Goal: Book appointment/travel/reservation

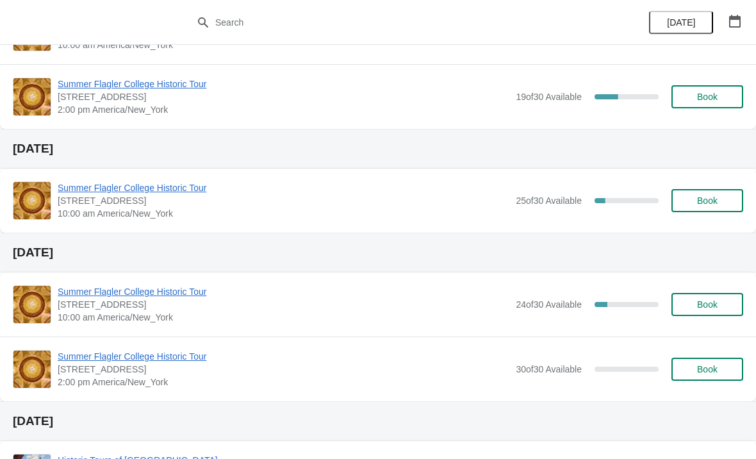
scroll to position [288, 0]
click at [691, 204] on span "Book" at bounding box center [707, 200] width 49 height 10
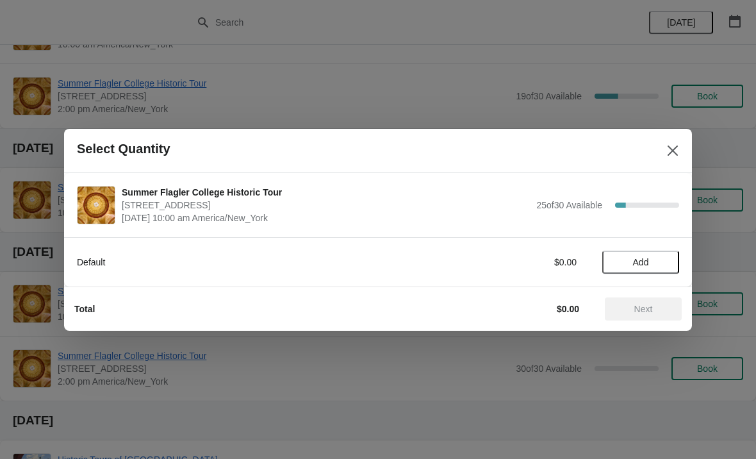
click at [644, 261] on span "Add" at bounding box center [641, 262] width 16 height 10
click at [651, 309] on span "Next" at bounding box center [643, 309] width 19 height 10
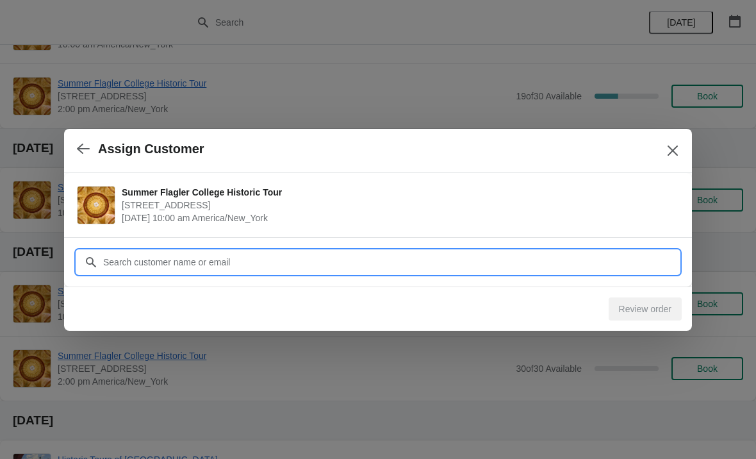
click at [224, 256] on input "Customer" at bounding box center [390, 261] width 576 height 23
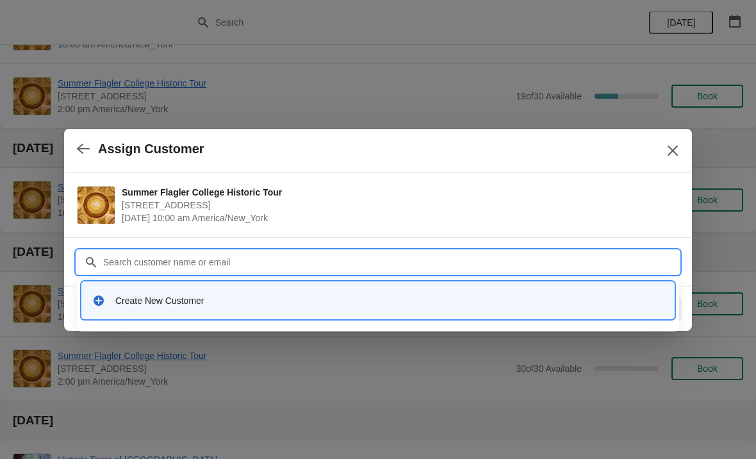
click at [175, 301] on div "Create New Customer" at bounding box center [389, 300] width 548 height 13
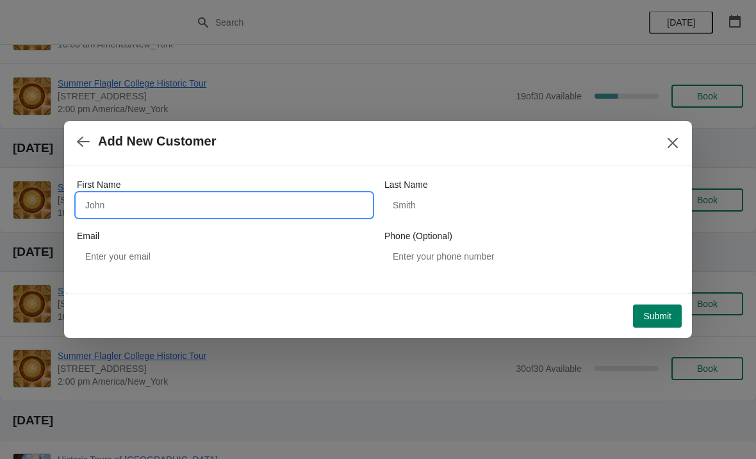
click at [158, 206] on input "First Name" at bounding box center [224, 204] width 295 height 23
type input "[PERSON_NAME]"
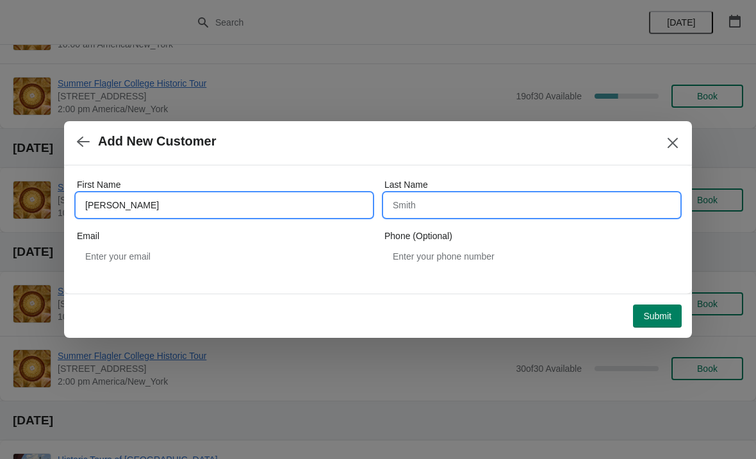
click at [454, 216] on input "Last Name" at bounding box center [531, 204] width 295 height 23
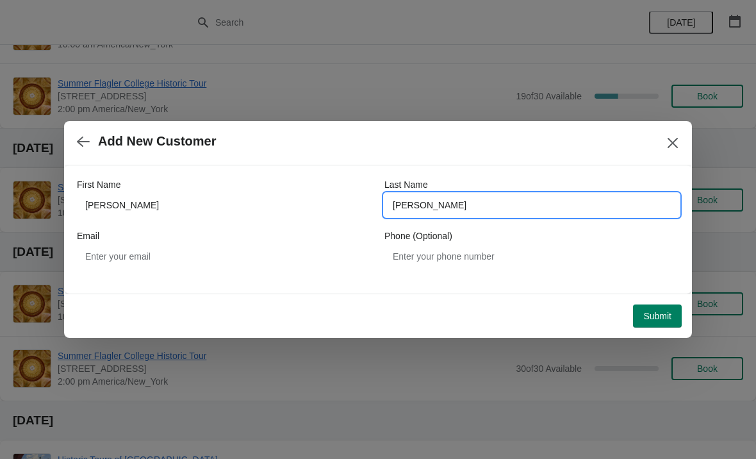
type input "[PERSON_NAME]"
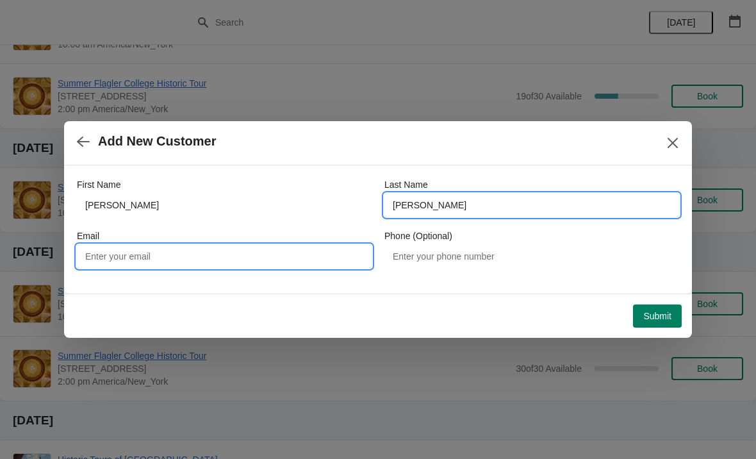
click at [127, 259] on input "Email" at bounding box center [224, 256] width 295 height 23
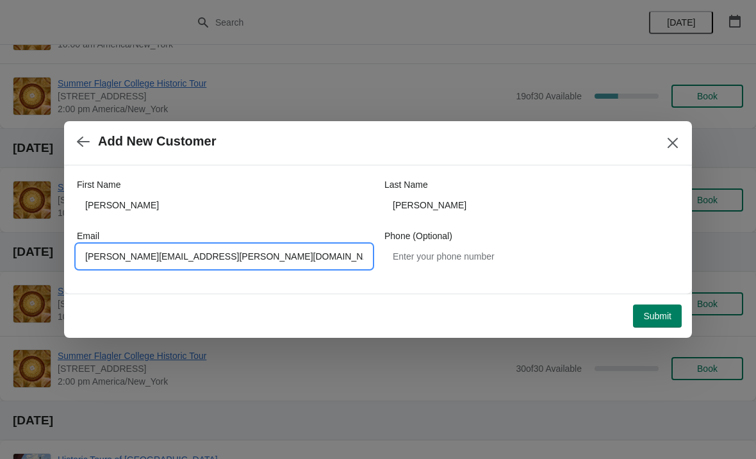
type input "[PERSON_NAME][EMAIL_ADDRESS][PERSON_NAME][DOMAIN_NAME]"
click at [319, 169] on div "First Name [PERSON_NAME] Last Name [PERSON_NAME] Email [PERSON_NAME][EMAIL_ADDR…" at bounding box center [378, 222] width 602 height 115
